Goal: Information Seeking & Learning: Check status

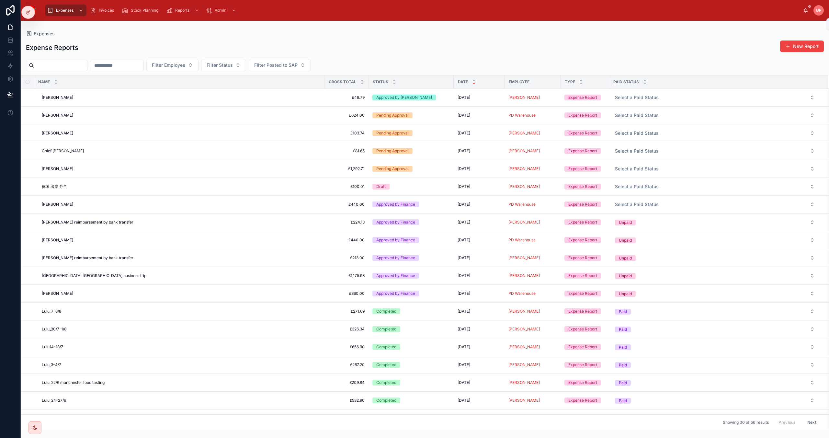
click at [806, 9] on icon at bounding box center [806, 9] width 4 height 3
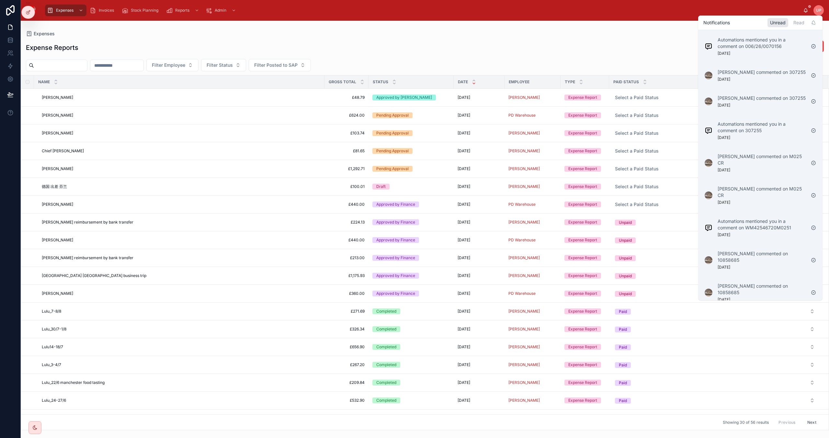
click at [599, 32] on div "Expenses" at bounding box center [425, 33] width 798 height 5
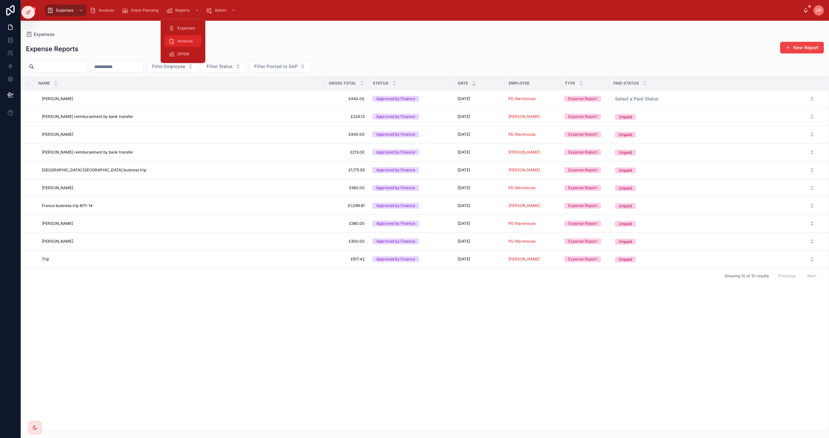
click at [180, 40] on span "Invoices" at bounding box center [184, 41] width 15 height 5
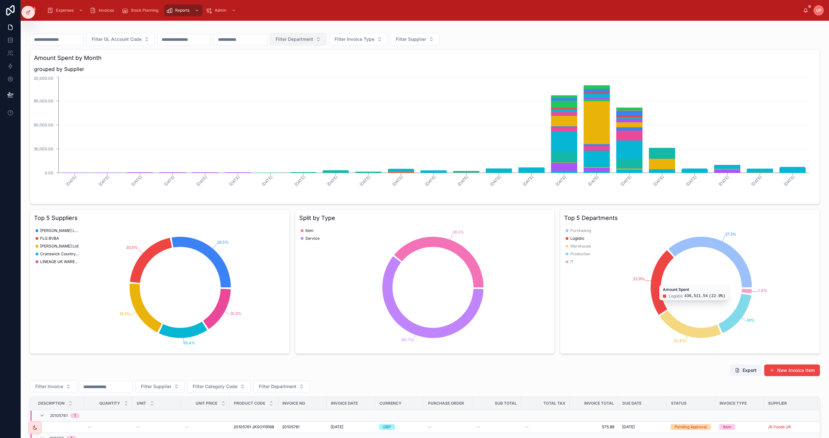
click at [313, 41] on span "Filter Department" at bounding box center [295, 39] width 38 height 6
click at [329, 150] on div "IT" at bounding box center [349, 150] width 78 height 10
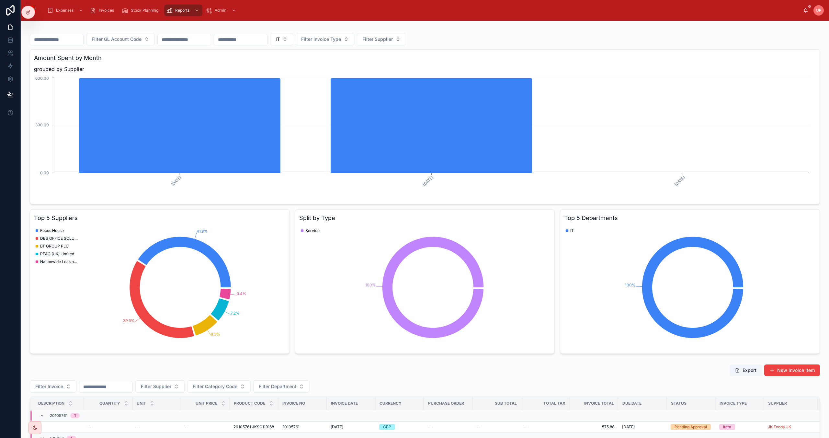
scroll to position [255, 0]
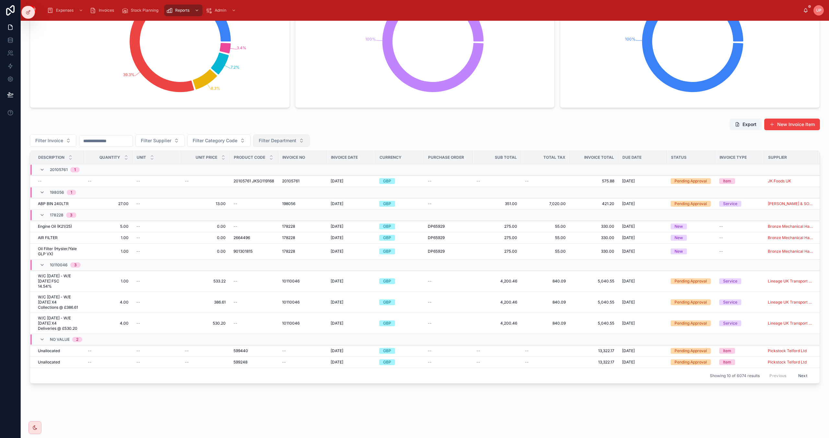
click at [294, 137] on span "Filter Department" at bounding box center [278, 140] width 38 height 6
click at [273, 243] on div "IT" at bounding box center [299, 243] width 78 height 10
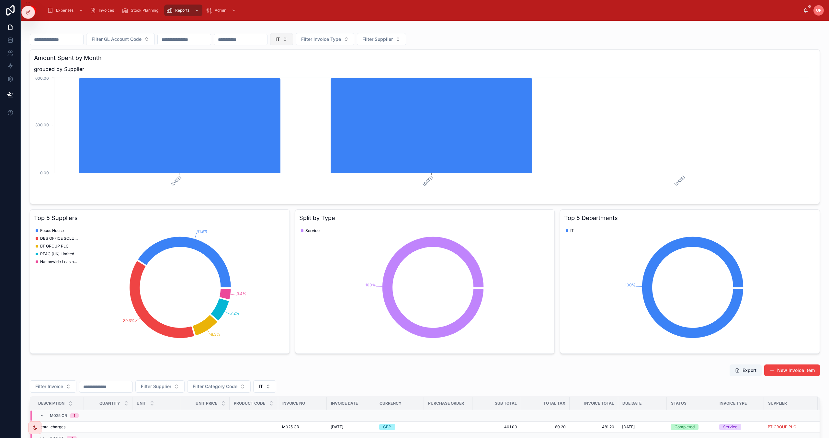
click at [293, 40] on button "IT" at bounding box center [281, 39] width 23 height 12
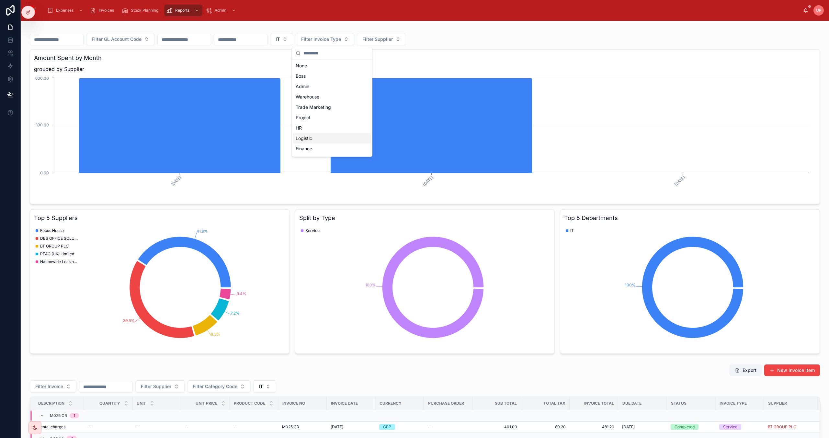
click at [310, 139] on span "Logistic" at bounding box center [304, 138] width 17 height 6
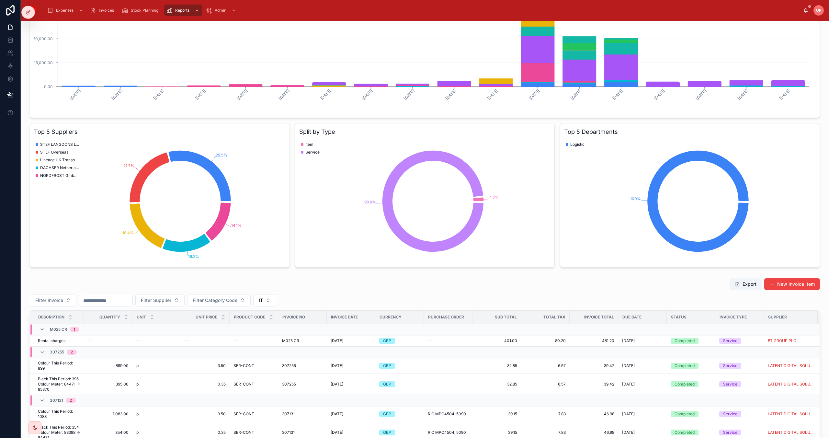
scroll to position [130, 0]
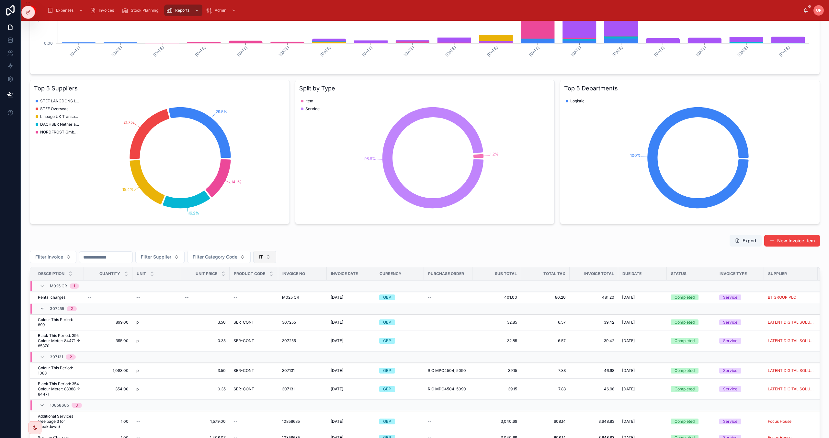
click at [276, 257] on button "IT" at bounding box center [264, 257] width 23 height 12
click at [263, 315] on div "Logistic" at bounding box center [282, 313] width 78 height 10
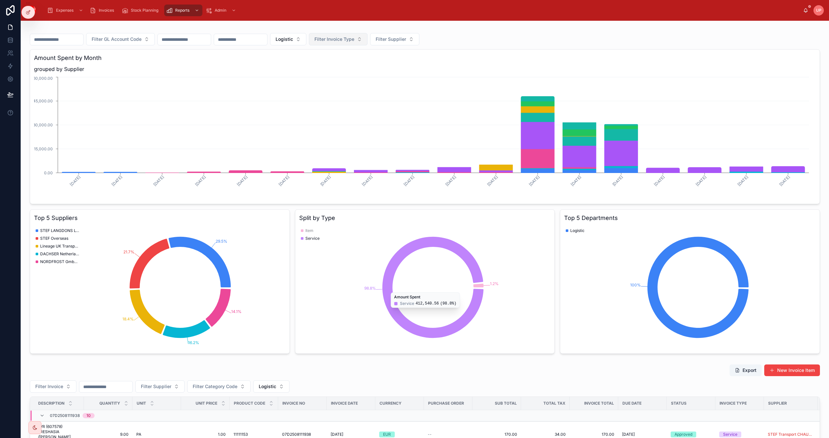
click at [354, 41] on span "Filter Invoice Type" at bounding box center [334, 39] width 40 height 6
click at [267, 40] on input "text" at bounding box center [240, 39] width 53 height 9
click at [275, 70] on html "Expenses Invoices Stock Planning Reports Admin UP Urvish Patel Filter GL Accoun…" at bounding box center [414, 219] width 829 height 438
click at [548, 30] on div "Filter GL Account Code Logistic Filter Invoice Type Filter Supplier Amount Spen…" at bounding box center [425, 191] width 790 height 325
click at [267, 42] on input "text" at bounding box center [240, 39] width 53 height 9
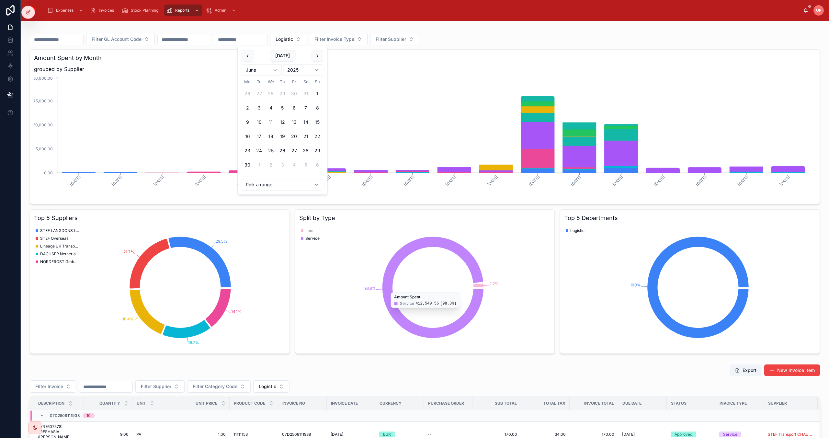
click at [268, 183] on html "Expenses Invoices Stock Planning Reports Admin UP Urvish Patel Filter GL Accoun…" at bounding box center [414, 219] width 829 height 438
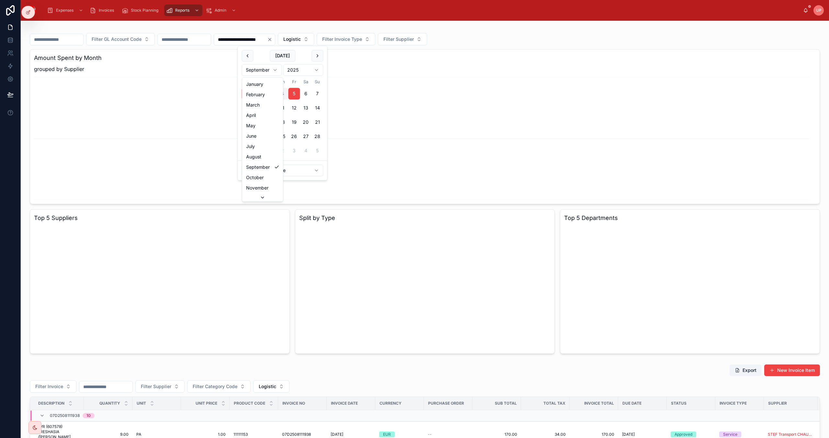
click at [275, 70] on html "**********" at bounding box center [414, 219] width 829 height 438
click at [318, 93] on button "1" at bounding box center [318, 94] width 12 height 12
type input "**********"
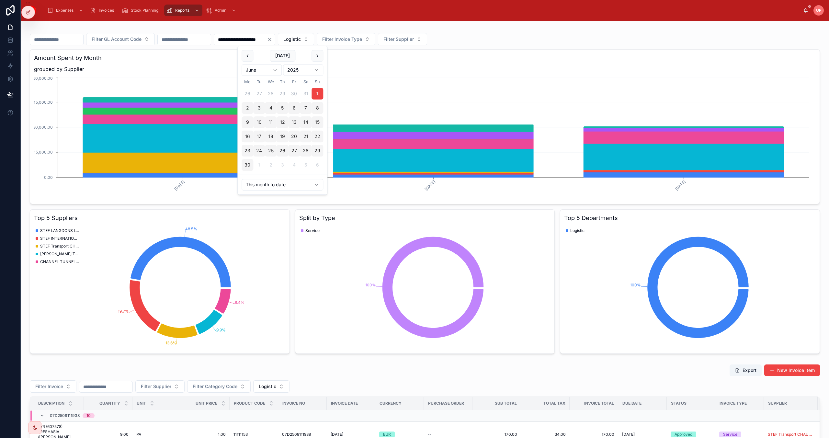
click at [276, 70] on html "**********" at bounding box center [414, 219] width 829 height 438
click at [272, 39] on icon "Clear" at bounding box center [269, 39] width 5 height 5
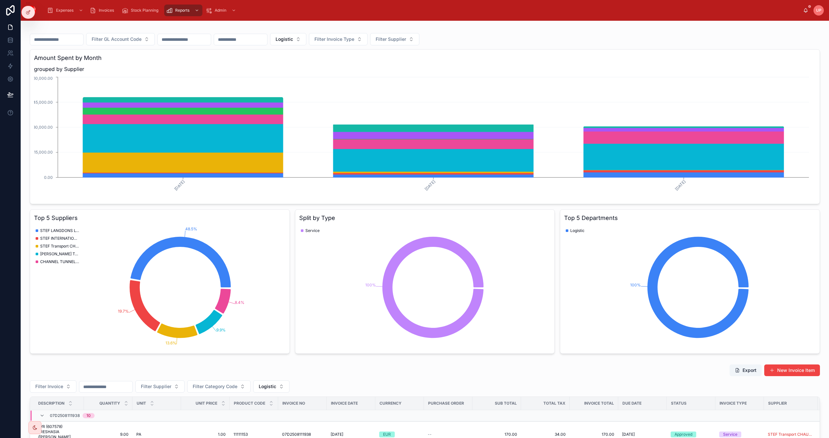
click at [267, 42] on input "text" at bounding box center [240, 39] width 53 height 9
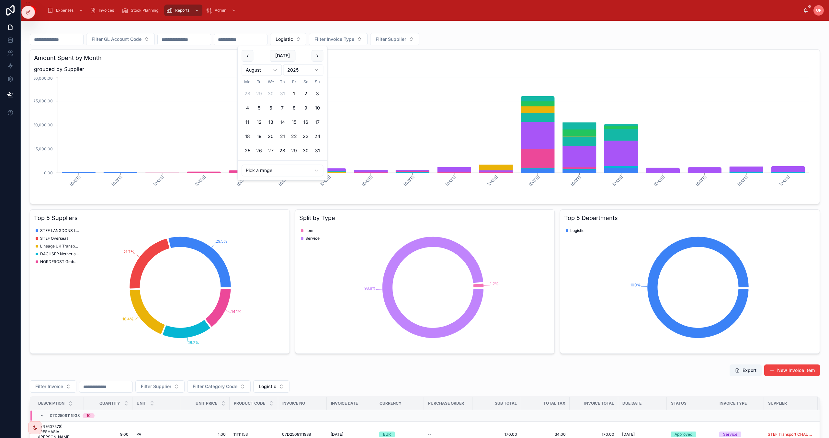
click at [294, 93] on button "1" at bounding box center [294, 94] width 12 height 12
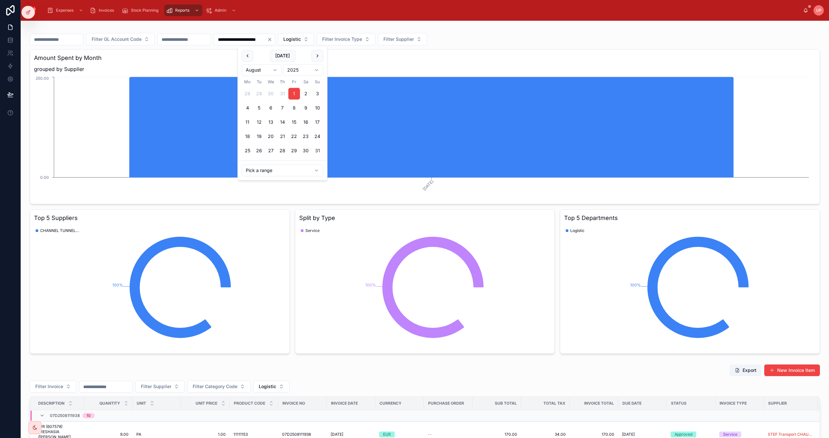
click at [319, 152] on button "31" at bounding box center [318, 151] width 12 height 12
type input "**********"
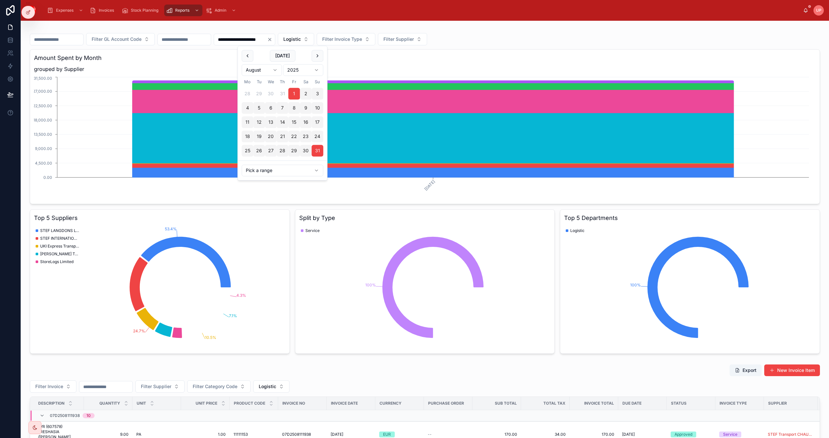
click at [560, 21] on div "**********" at bounding box center [425, 373] width 808 height 705
